Goal: Task Accomplishment & Management: Manage account settings

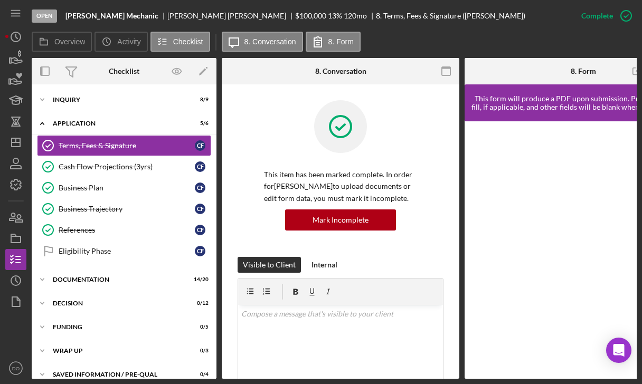
click at [27, 299] on nav "Icon/Menu Icon/Dashboard Dashboard Navigation Divider Mobile Checklist Navigati…" at bounding box center [18, 189] width 26 height 379
click at [24, 303] on icon "button" at bounding box center [16, 302] width 26 height 26
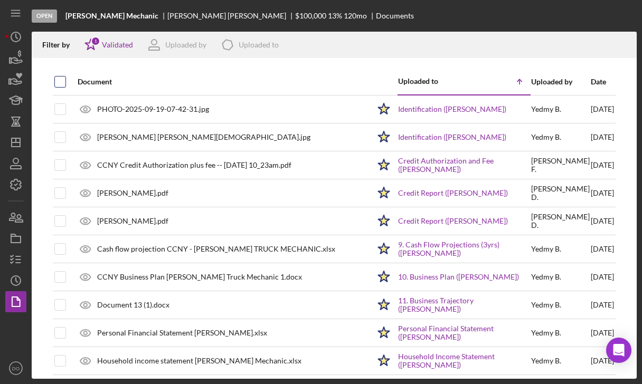
click at [62, 84] on input "checkbox" at bounding box center [60, 82] width 11 height 11
checkbox input "true"
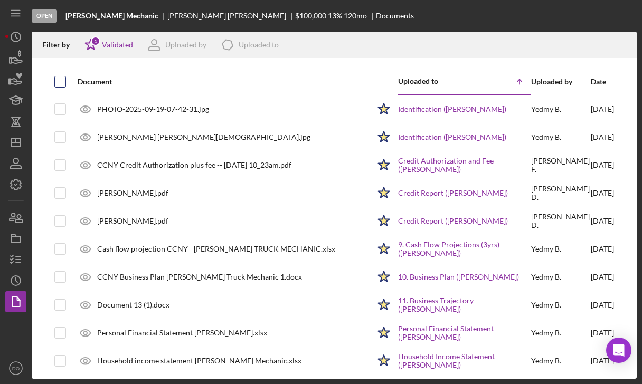
checkbox input "true"
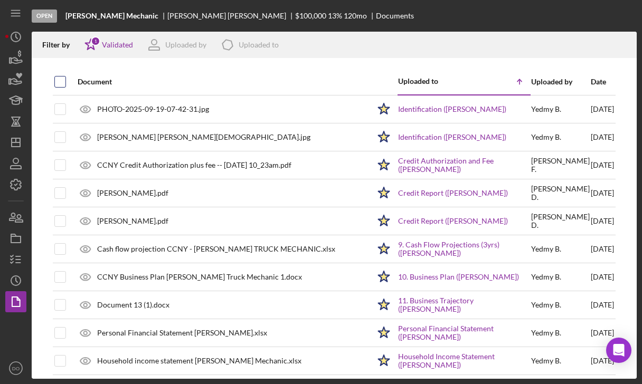
checkbox input "true"
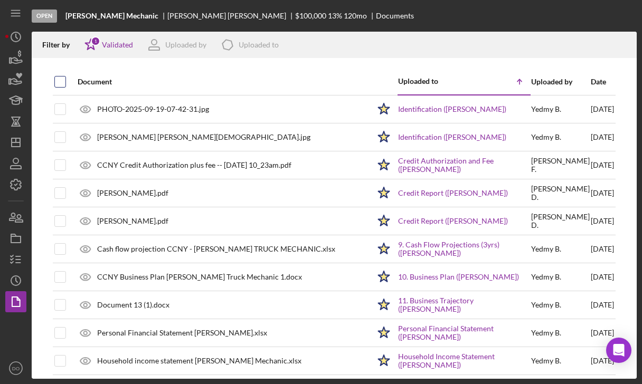
checkbox input "true"
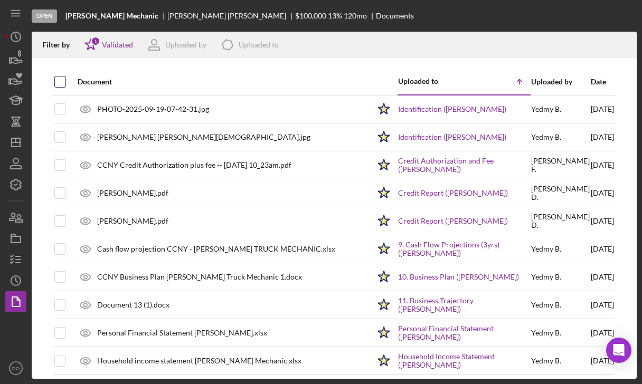
checkbox input "true"
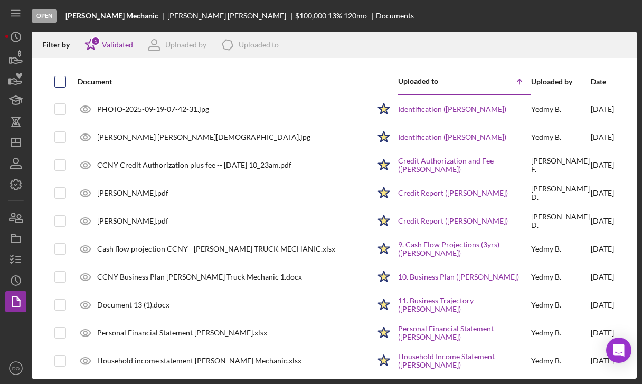
checkbox input "true"
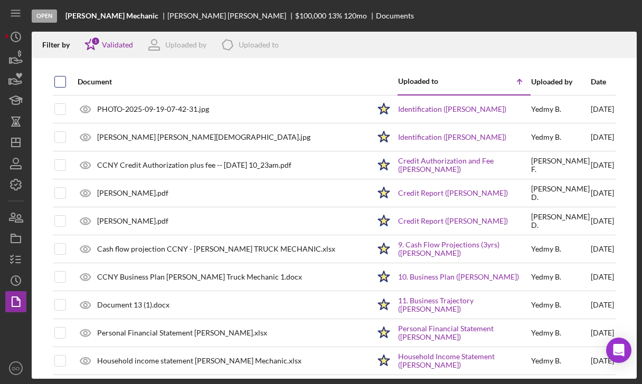
checkbox input "true"
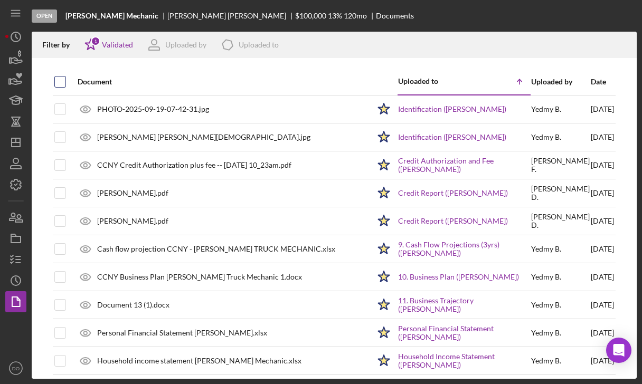
checkbox input "true"
click at [625, 43] on icon "Icon/Download" at bounding box center [624, 45] width 24 height 24
